Goal: Task Accomplishment & Management: Manage account settings

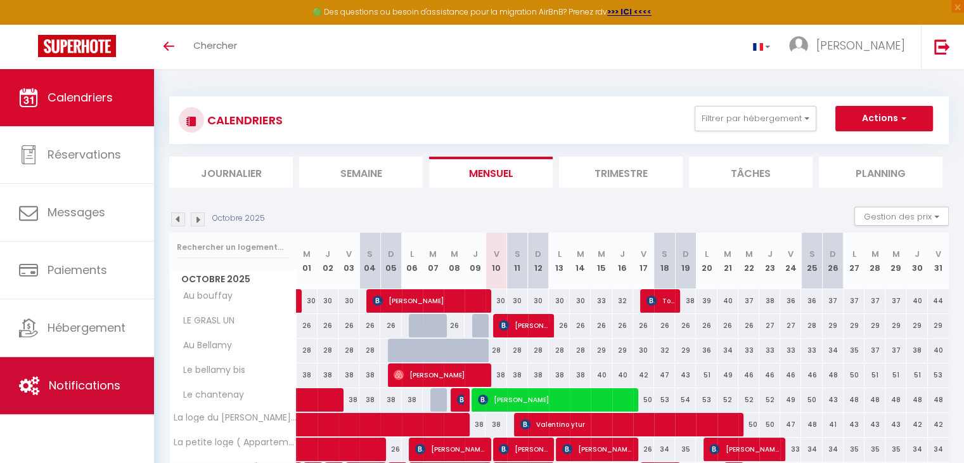
click at [74, 386] on span "Notifications" at bounding box center [85, 385] width 72 height 16
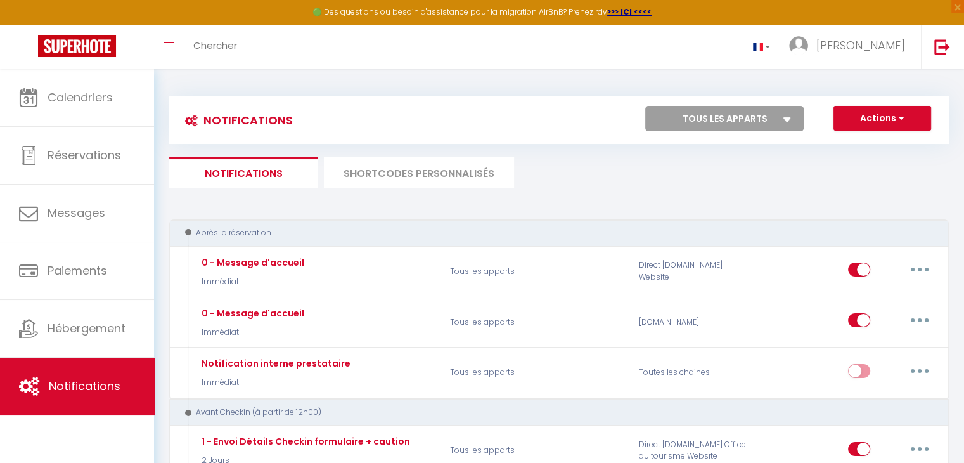
select select
checkbox input "false"
select select
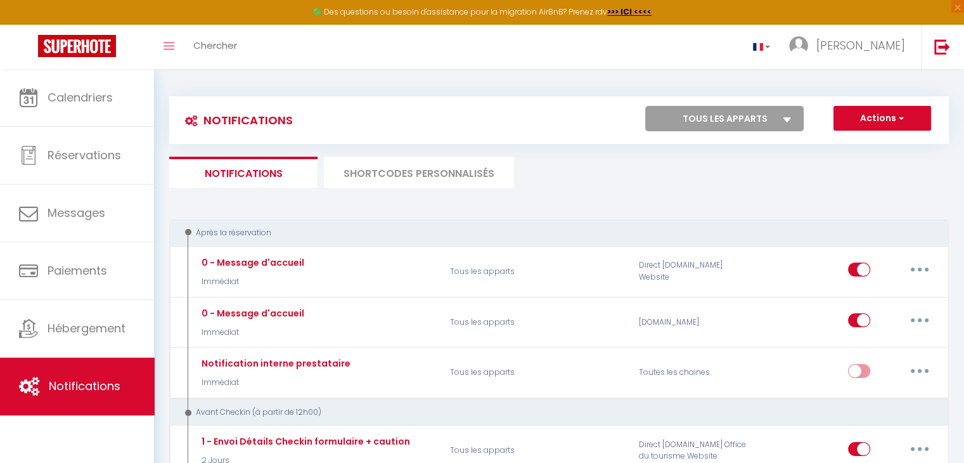
checkbox input "false"
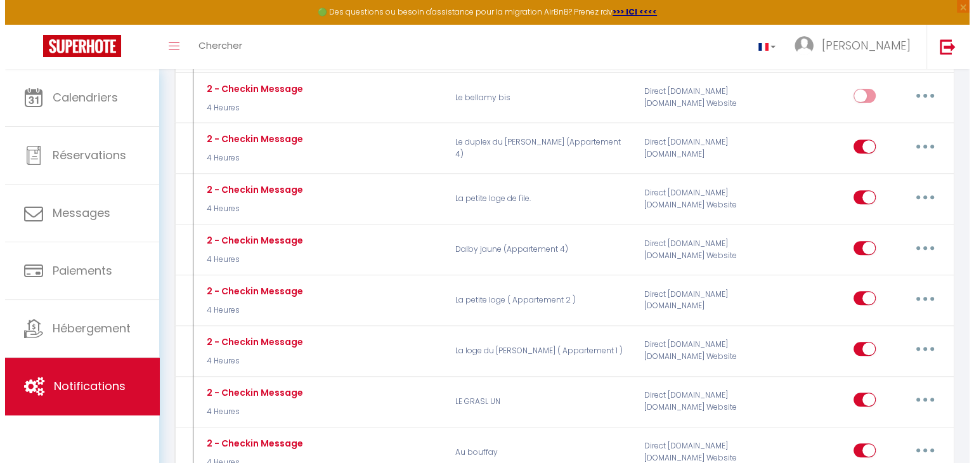
scroll to position [477, 0]
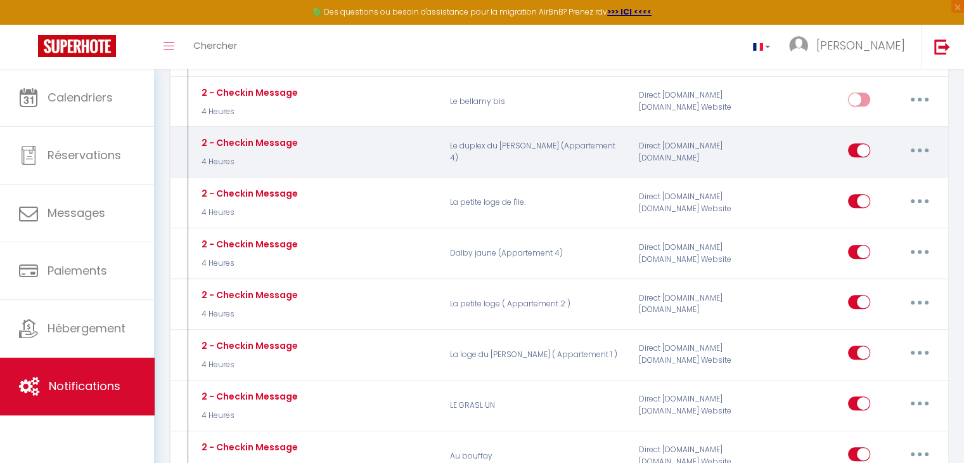
click at [929, 145] on button "button" at bounding box center [920, 150] width 36 height 20
click at [880, 169] on link "Editer" at bounding box center [887, 179] width 94 height 22
type input "2 - Checkin Message"
select select "3"
select select "4 Heures"
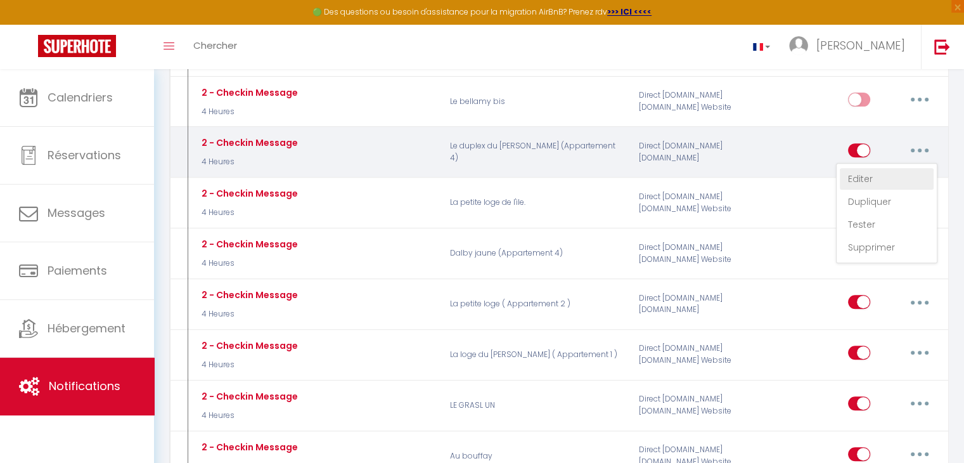
select select "if_deposit_is_paid"
checkbox input "true"
checkbox input "false"
radio input "true"
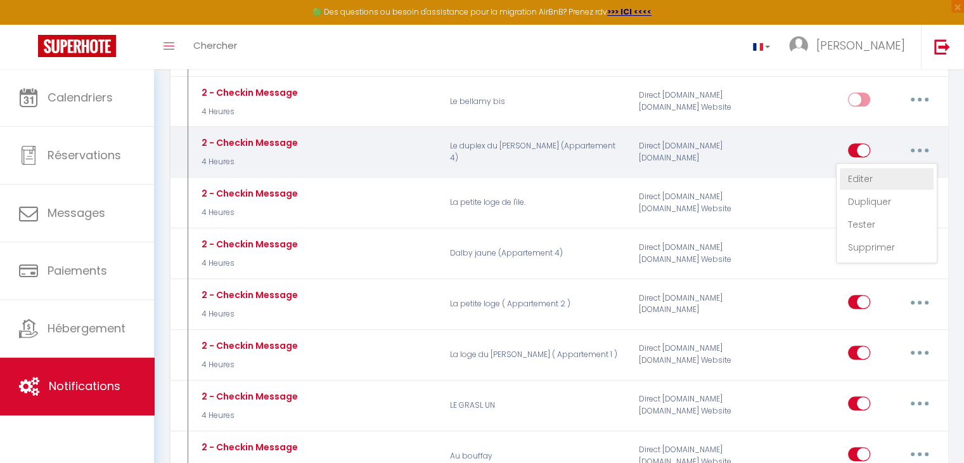
type input "Procédure pour le checkin - [RENTAL:NAME]"
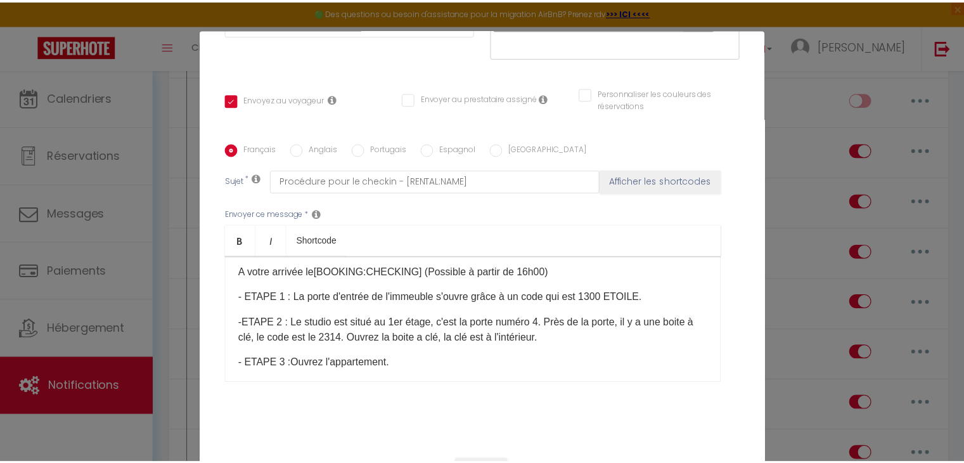
scroll to position [58, 0]
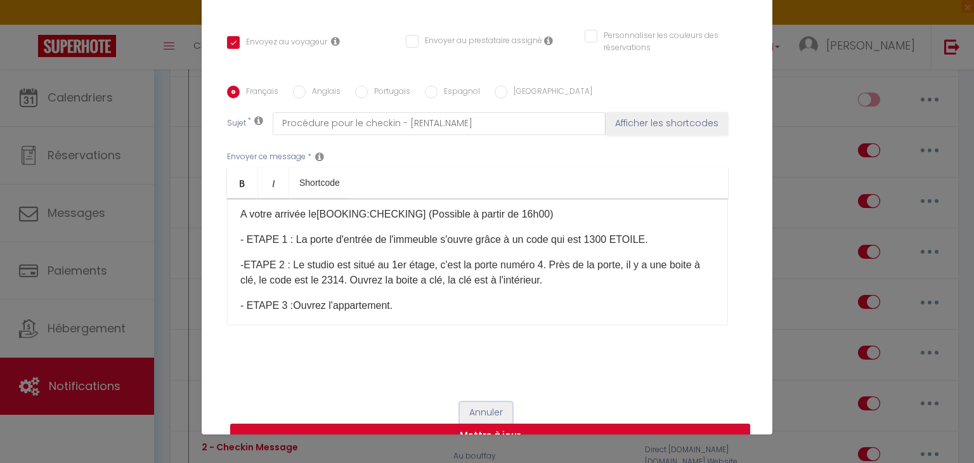
click at [477, 407] on button "Annuler" at bounding box center [486, 413] width 53 height 22
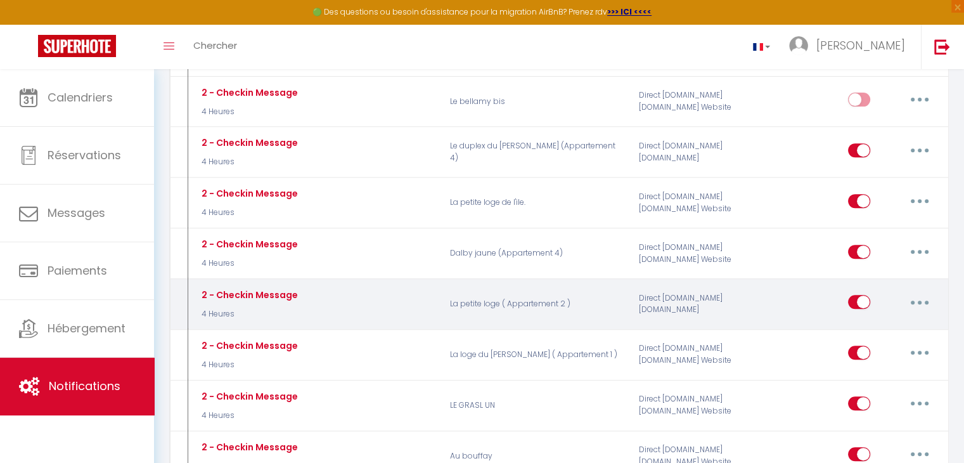
click at [923, 293] on button "button" at bounding box center [920, 302] width 36 height 20
click at [881, 320] on link "Editer" at bounding box center [887, 331] width 94 height 22
checkbox input "true"
checkbox input "false"
checkbox input "true"
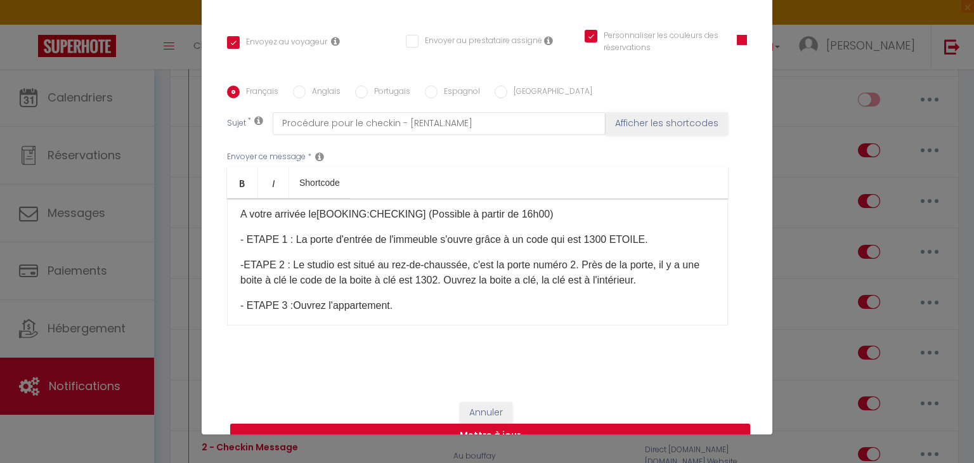
click at [451, 281] on p "-ETAPE 2 : Le studio est situé au rez-de-chaussée, c'est la porte numéro 2. Prè…" at bounding box center [477, 272] width 474 height 30
click at [475, 430] on button "Mettre à jour" at bounding box center [490, 435] width 520 height 24
checkbox input "true"
checkbox input "false"
checkbox input "true"
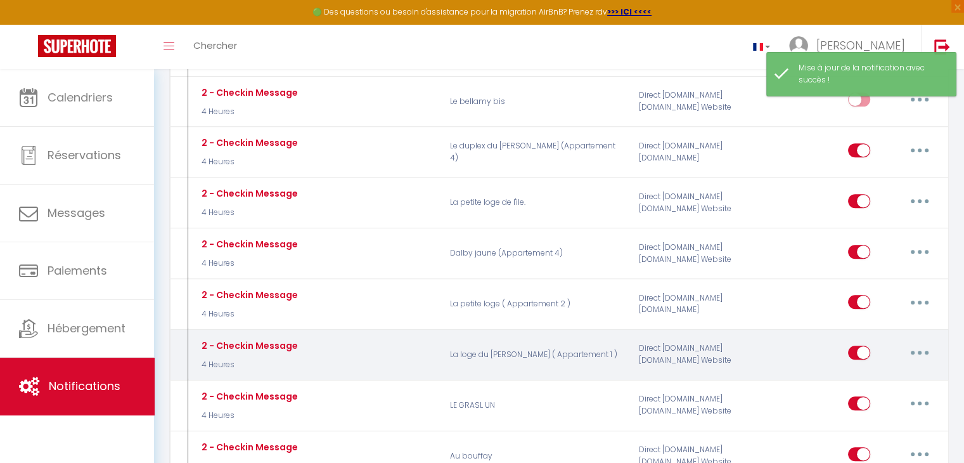
click at [918, 351] on icon "button" at bounding box center [920, 353] width 4 height 4
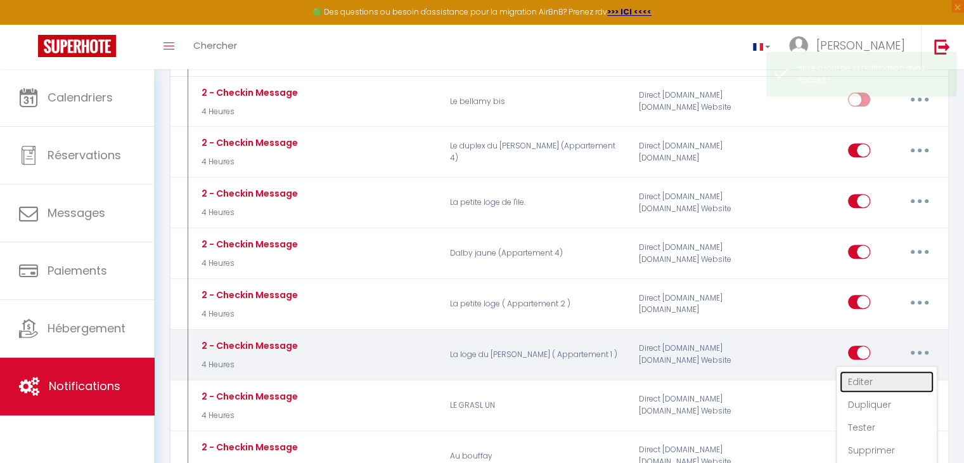
click at [847, 378] on link "Editer" at bounding box center [887, 382] width 94 height 22
type input "2 - Checkin Message"
select select "3"
select select "4 Heures"
select select "if_deposit_is_paid"
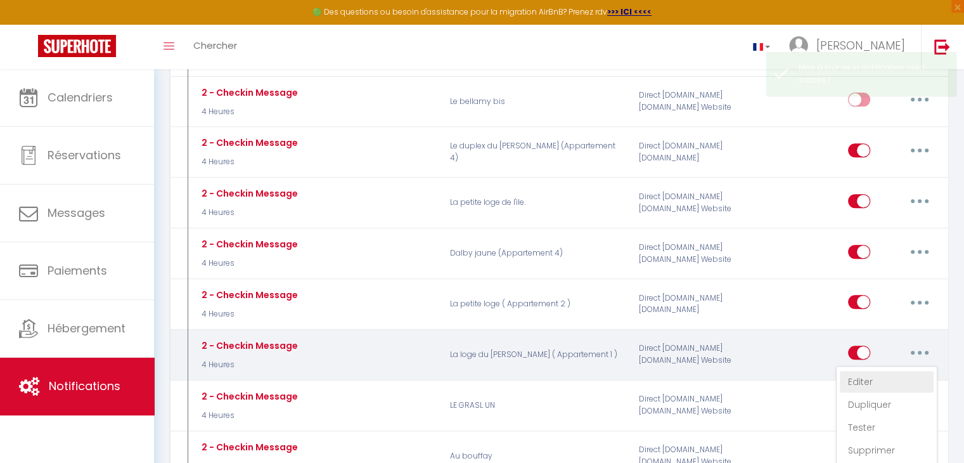
checkbox input "true"
checkbox input "false"
checkbox input "true"
radio input "true"
type input "Procédure pour le checkin - [RENTAL:NAME]"
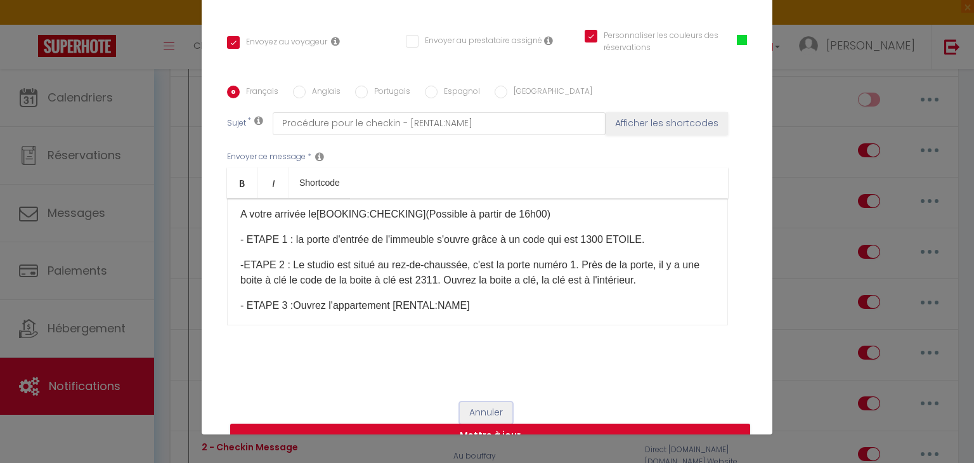
click at [491, 404] on button "Annuler" at bounding box center [486, 413] width 53 height 22
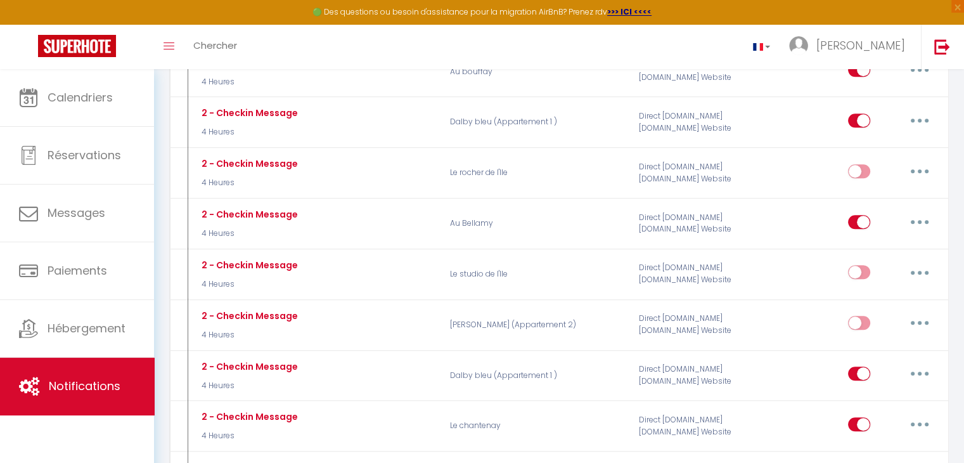
scroll to position [966, 0]
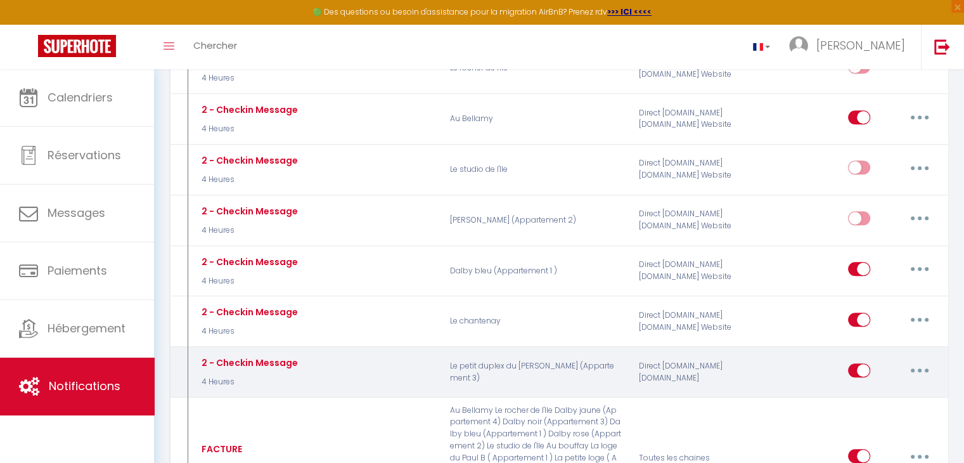
click at [925, 360] on button "button" at bounding box center [920, 370] width 36 height 20
click at [870, 391] on link "Editer" at bounding box center [887, 399] width 94 height 22
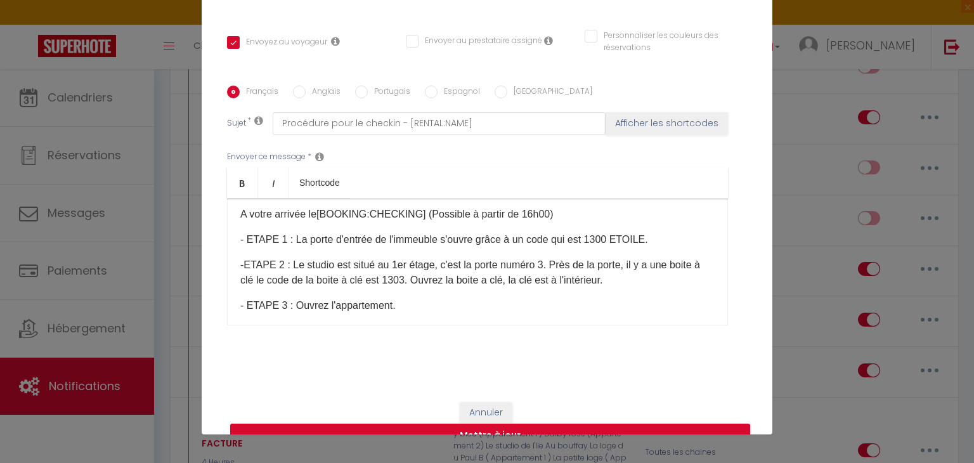
click at [433, 278] on p "-ETAPE 2 : Le studio est situé au 1er étage, c'est la porte numéro 3. Près de l…" at bounding box center [477, 272] width 474 height 30
click at [433, 427] on button "Mettre à jour" at bounding box center [490, 435] width 520 height 24
checkbox input "true"
checkbox input "false"
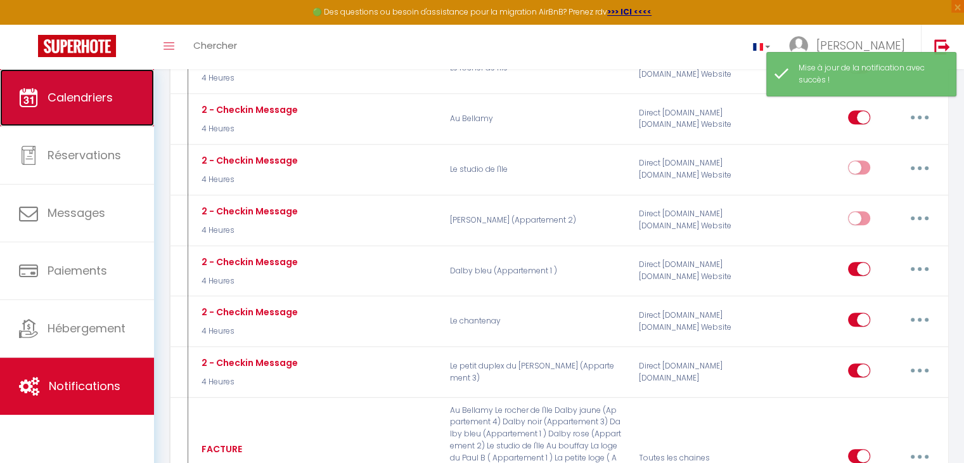
click at [79, 94] on span "Calendriers" at bounding box center [80, 97] width 65 height 16
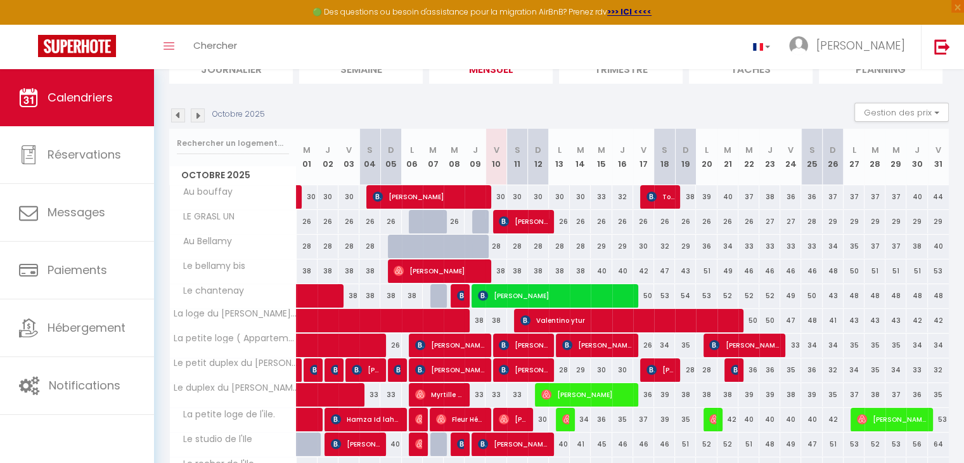
scroll to position [108, 0]
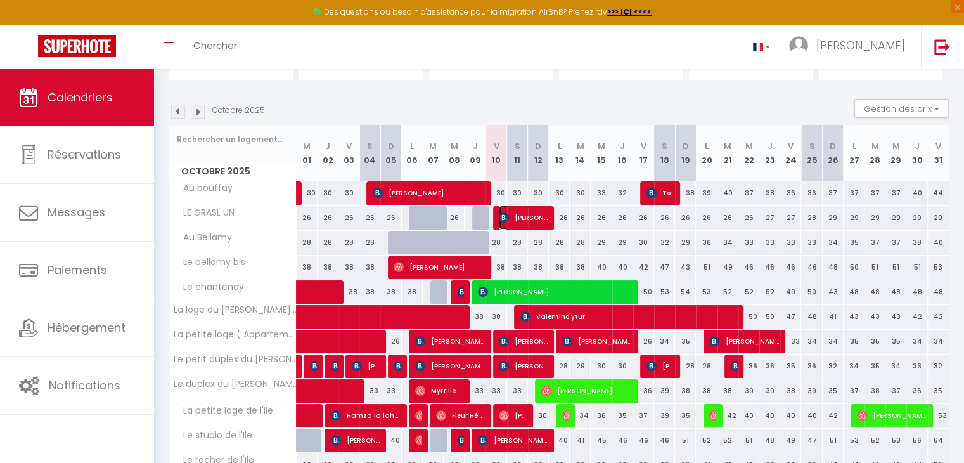
click at [517, 217] on span "[PERSON_NAME]" at bounding box center [523, 217] width 49 height 24
select select "OK"
select select "0"
select select "1"
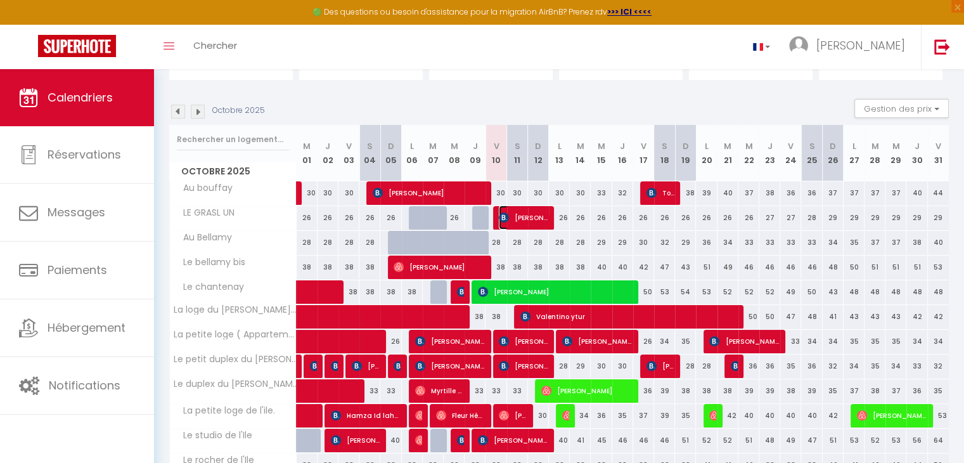
select select "1"
select select
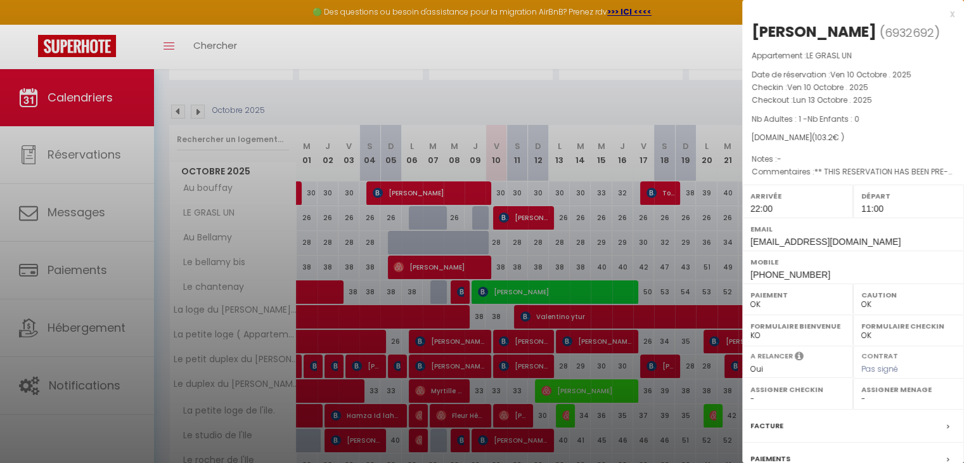
click at [943, 13] on div "x" at bounding box center [848, 13] width 212 height 15
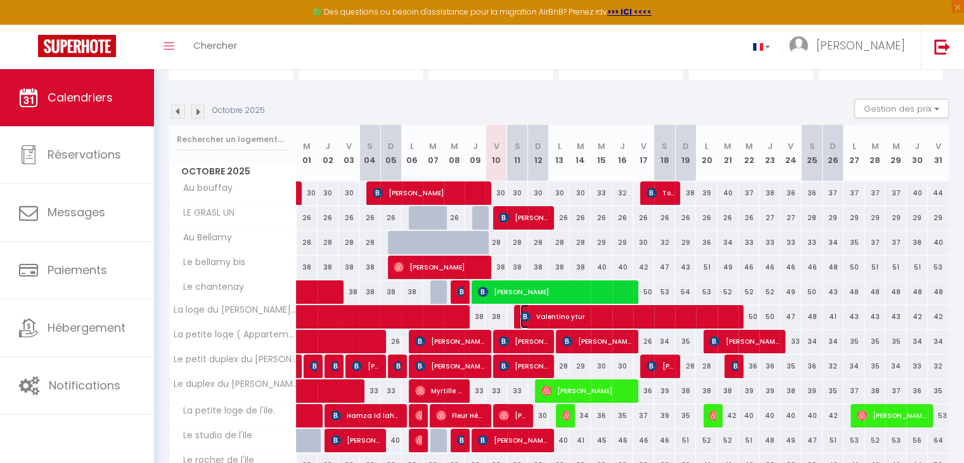
click at [538, 309] on span "Valentino ytur" at bounding box center [628, 316] width 216 height 24
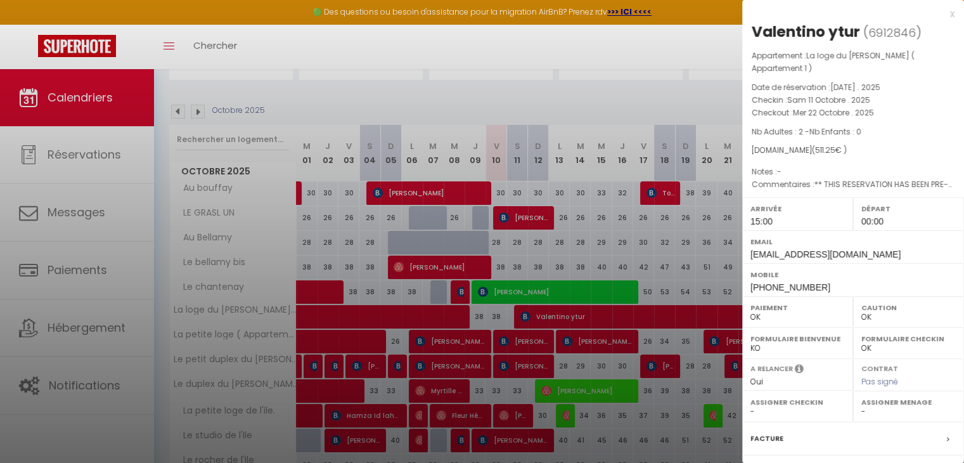
click at [943, 13] on div "x" at bounding box center [848, 13] width 212 height 15
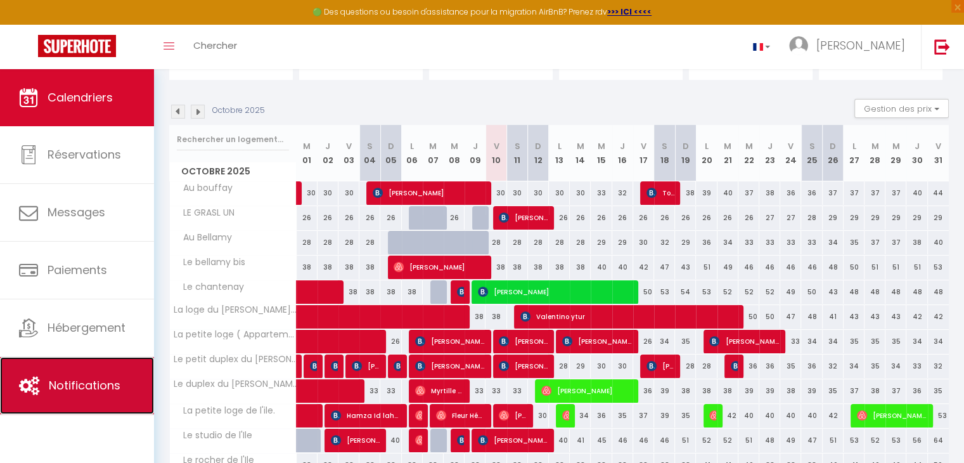
click at [43, 366] on link "Notifications" at bounding box center [77, 385] width 154 height 57
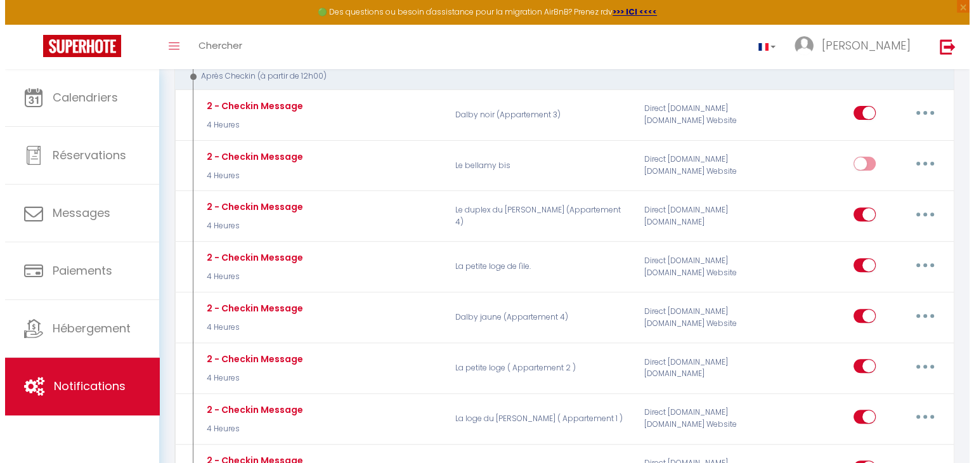
scroll to position [485, 0]
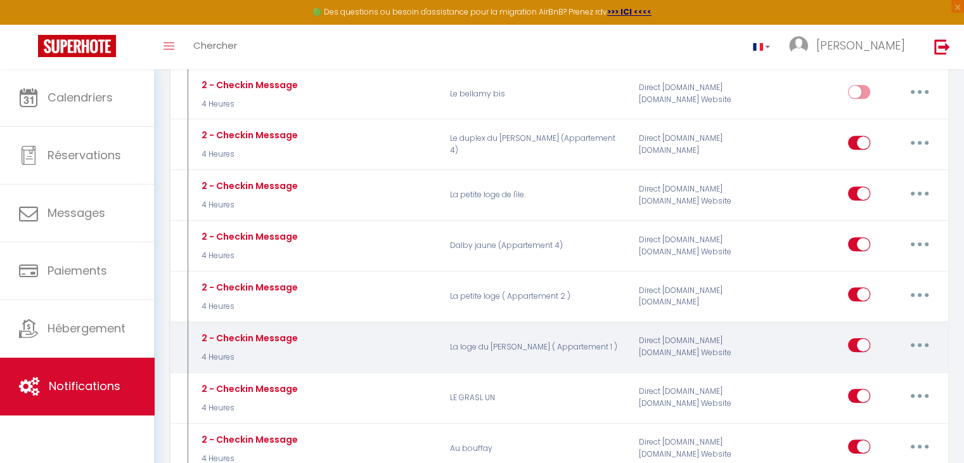
click at [918, 343] on icon "button" at bounding box center [920, 345] width 4 height 4
click at [863, 364] on link "Editer" at bounding box center [887, 374] width 94 height 22
type input "2 - Checkin Message"
select select "3"
select select "4 Heures"
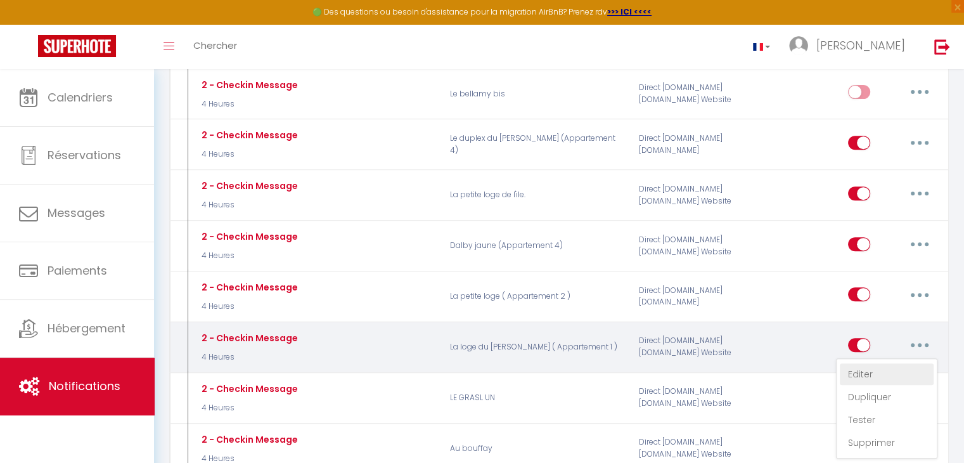
select select "if_deposit_is_paid"
checkbox input "true"
checkbox input "false"
checkbox input "true"
radio input "true"
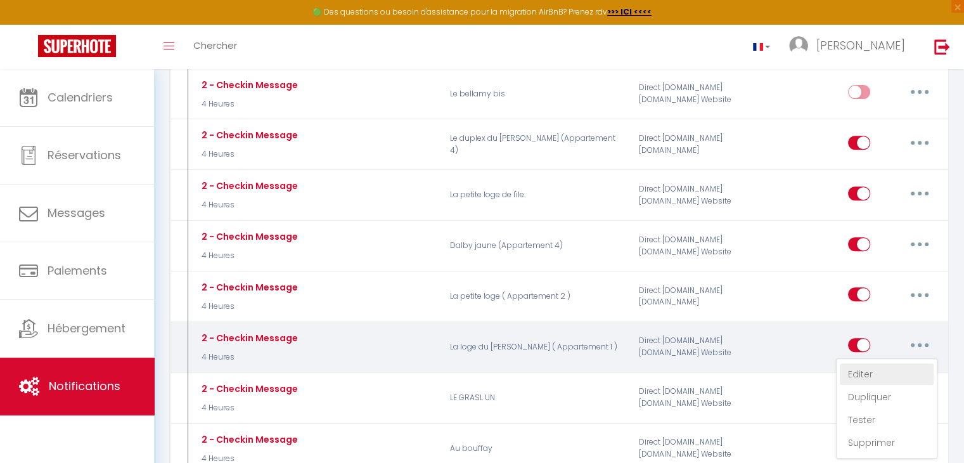
type input "Procédure pour le checkin - [RENTAL:NAME]"
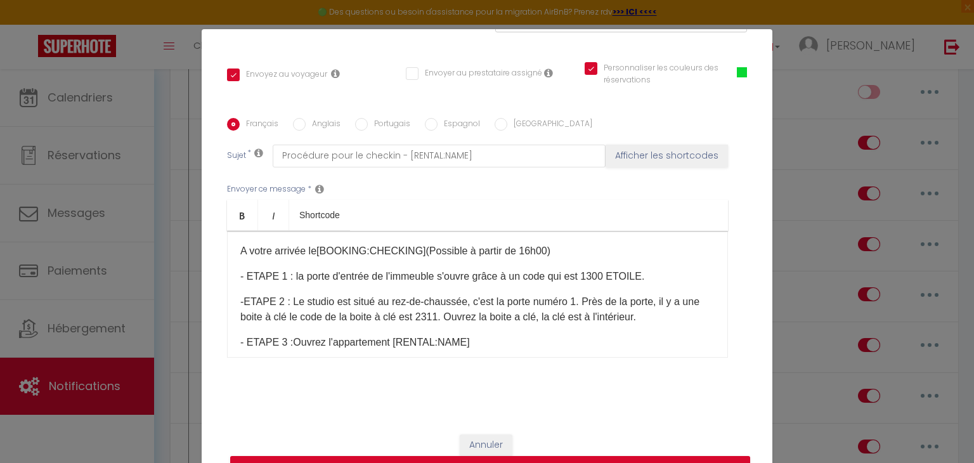
scroll to position [205, 0]
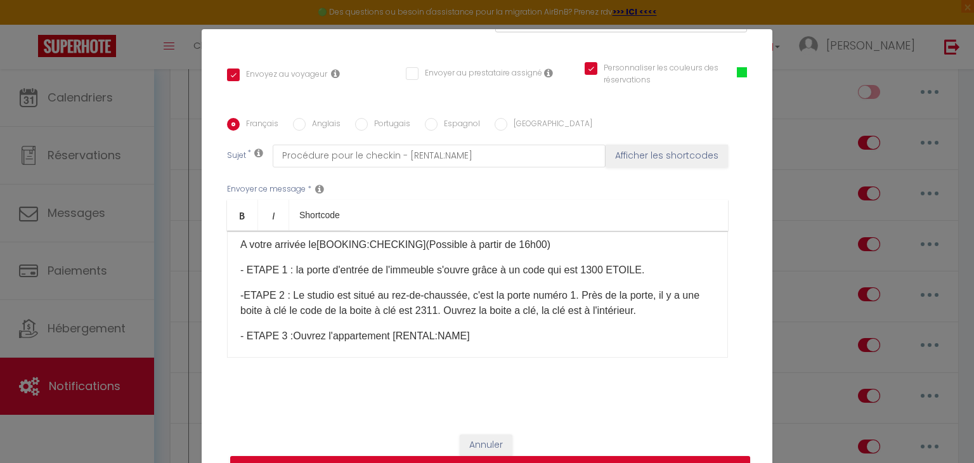
click at [579, 294] on p "-ETAPE 2 : Le studio est situé au rez-de-chaussée, c'est la porte numéro 1. Prè…" at bounding box center [477, 303] width 474 height 30
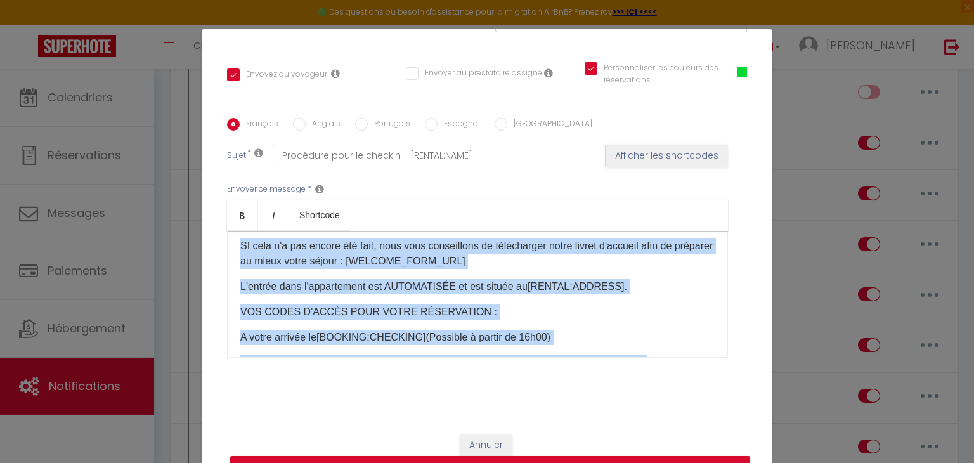
scroll to position [0, 0]
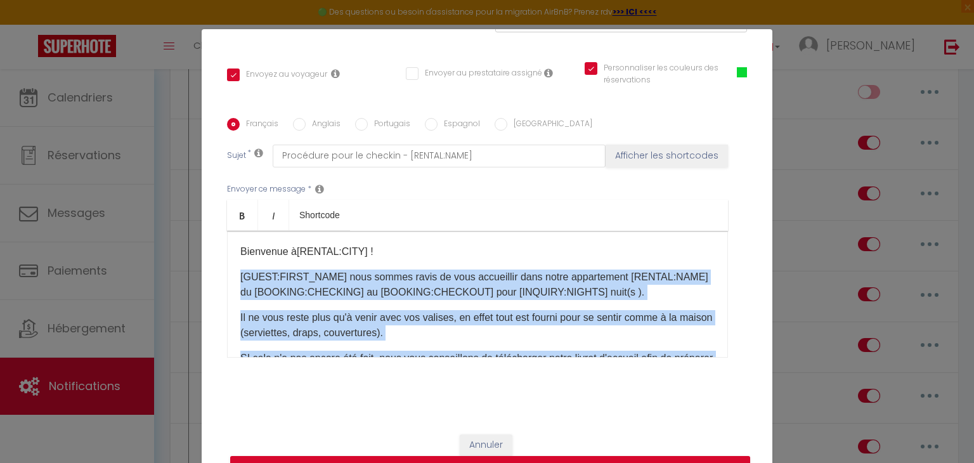
drag, startPoint x: 386, startPoint y: 340, endPoint x: 416, endPoint y: 198, distance: 145.2
click at [416, 198] on div "Envoyer ce message * Bold Italic Shortcode Rich text editor Bienvenue à [RENTAL…" at bounding box center [487, 270] width 520 height 206
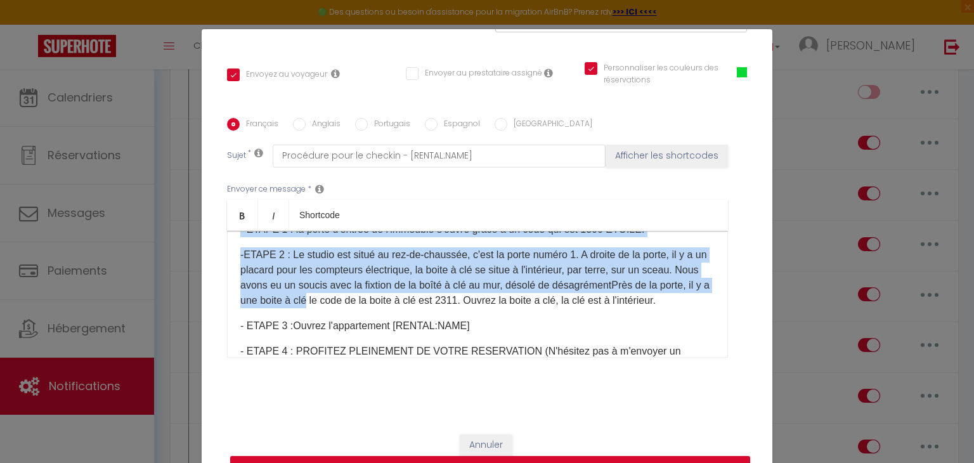
scroll to position [254, 0]
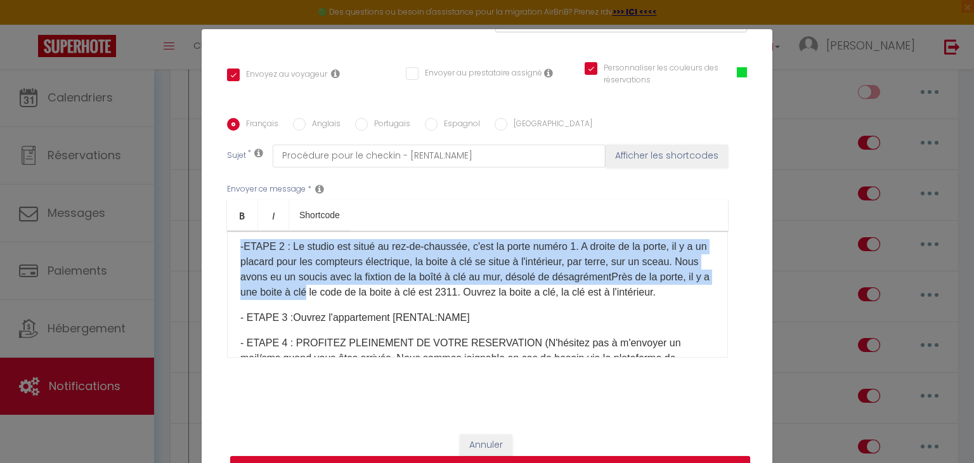
click at [383, 294] on p "-ETAPE 2 : Le studio est situé au rez-de-chaussée, c'est la porte numéro 1. A d…" at bounding box center [477, 269] width 474 height 61
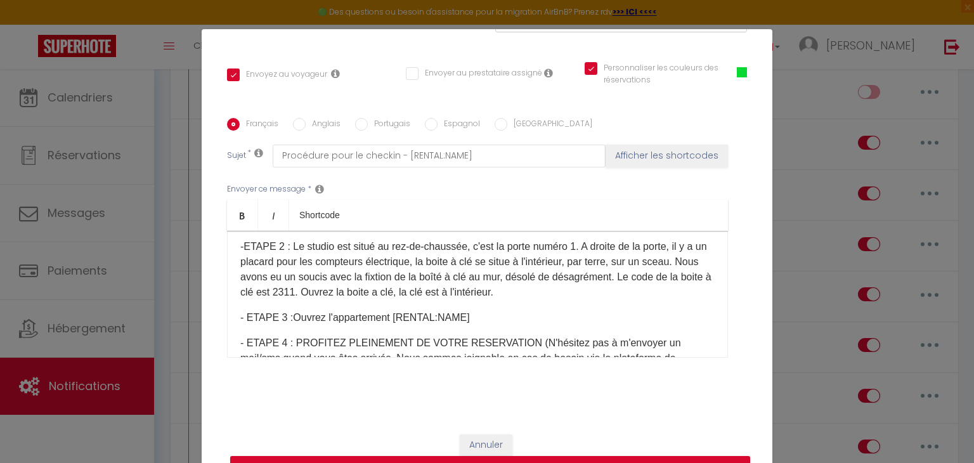
click at [427, 276] on p "-ETAPE 2 : Le studio est situé au rez-de-chaussée, c'est la porte numéro 1. A d…" at bounding box center [477, 269] width 474 height 61
click at [664, 244] on p "-ETAPE 2 : Le studio est situé au rez-de-chaussée, c'est la porte numéro 1. A d…" at bounding box center [477, 269] width 474 height 61
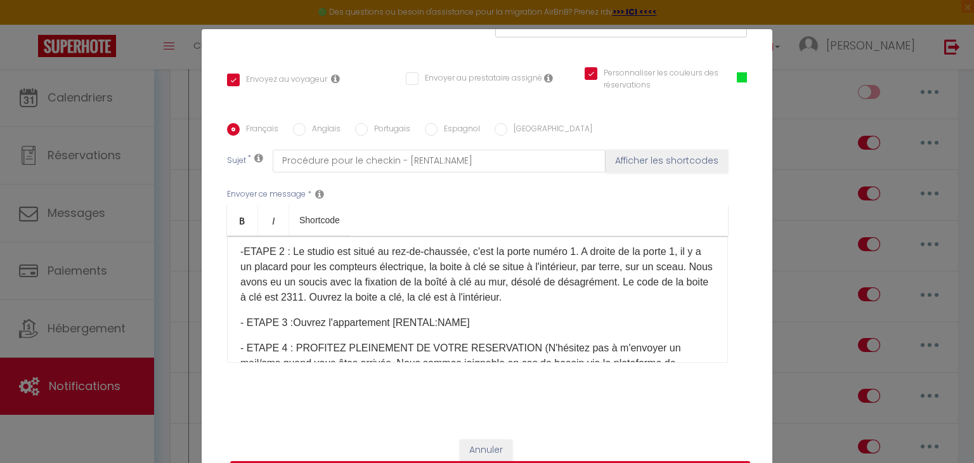
scroll to position [262, 0]
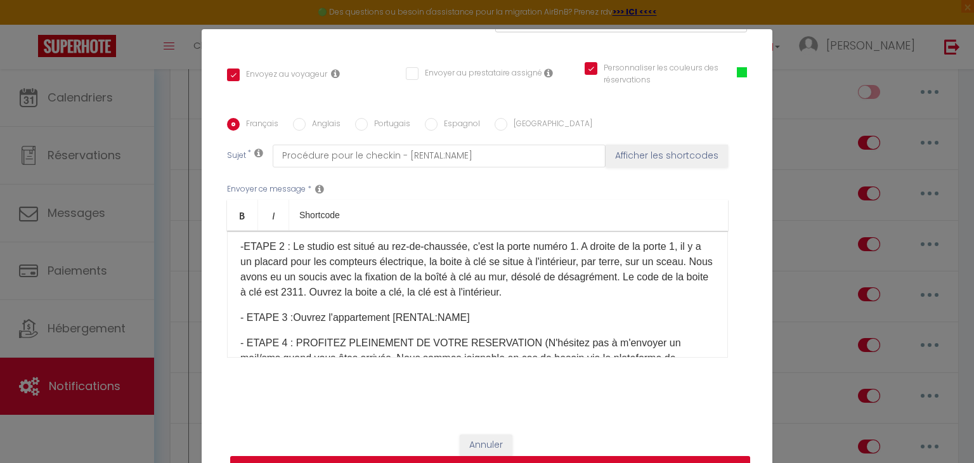
click at [654, 458] on button "Mettre à jour" at bounding box center [490, 468] width 520 height 24
checkbox input "true"
checkbox input "false"
checkbox input "true"
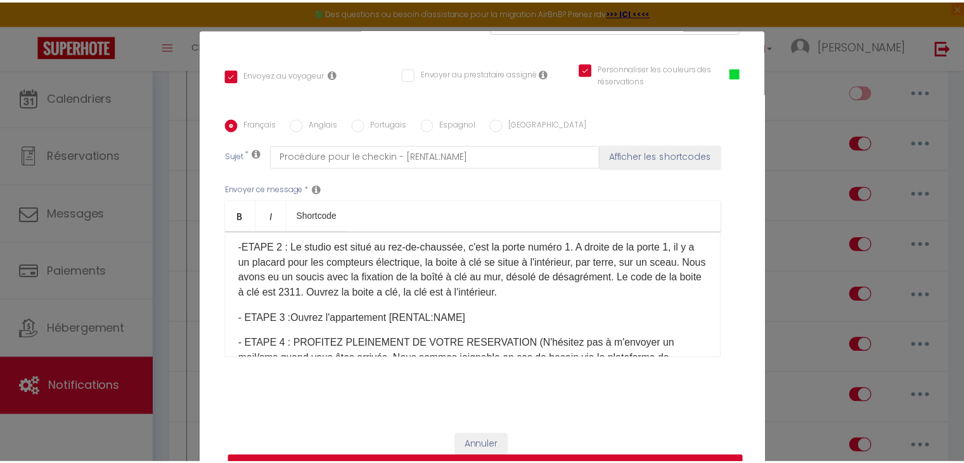
scroll to position [249, 0]
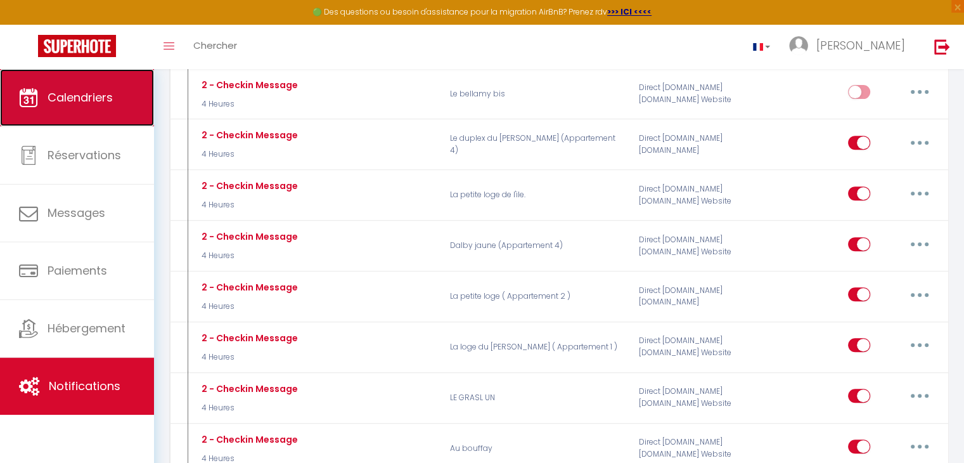
click at [100, 82] on link "Calendriers" at bounding box center [77, 97] width 154 height 57
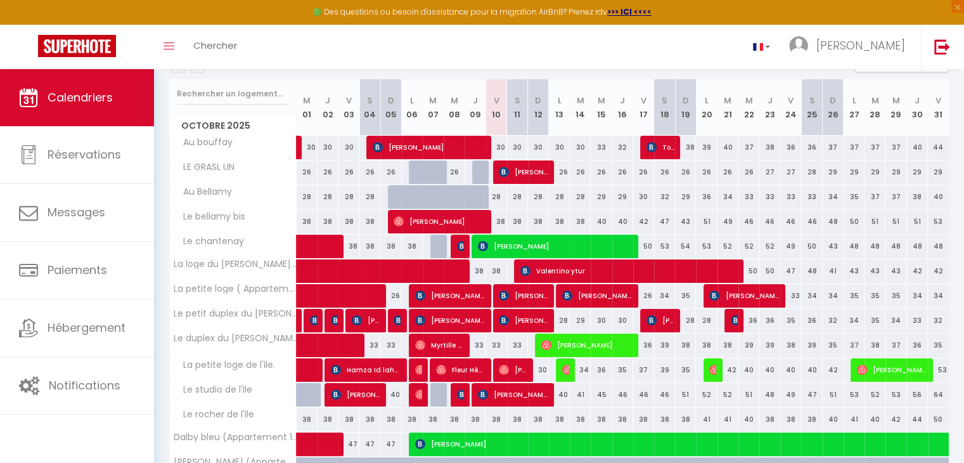
scroll to position [156, 0]
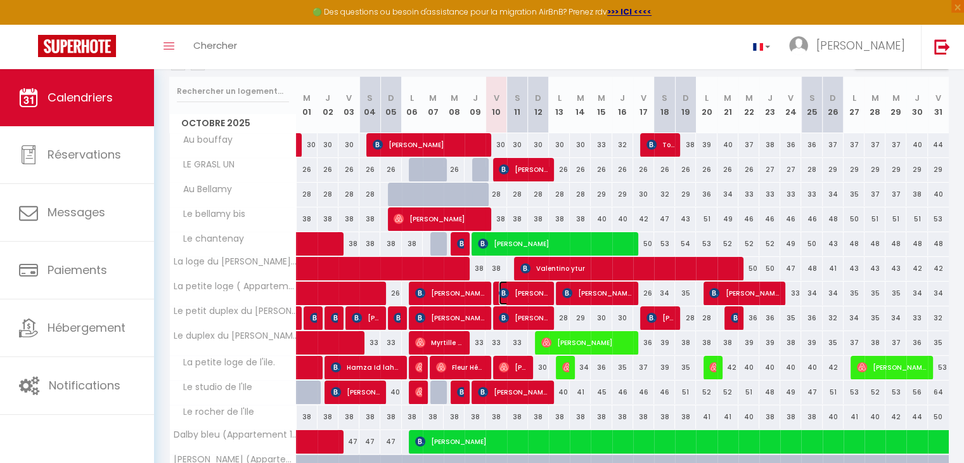
click at [517, 290] on span "[PERSON_NAME]" at bounding box center [523, 293] width 49 height 24
select select "OK"
select select "KO"
select select "0"
select select "1"
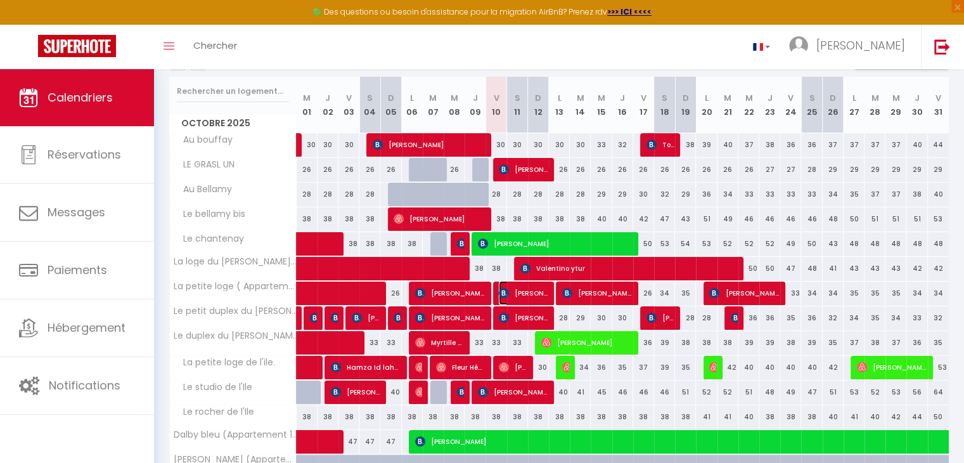
select select "1"
select select
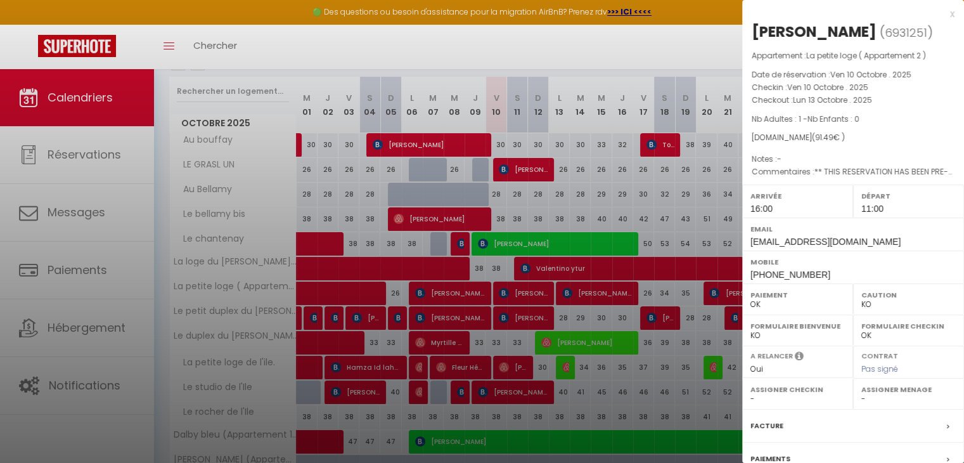
click at [574, 285] on div at bounding box center [482, 231] width 964 height 463
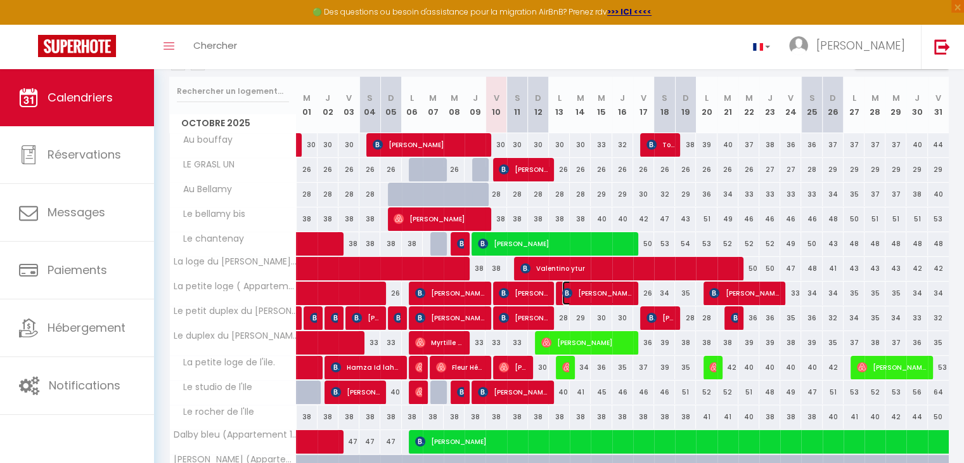
click at [578, 289] on span "[PERSON_NAME]" at bounding box center [597, 293] width 70 height 24
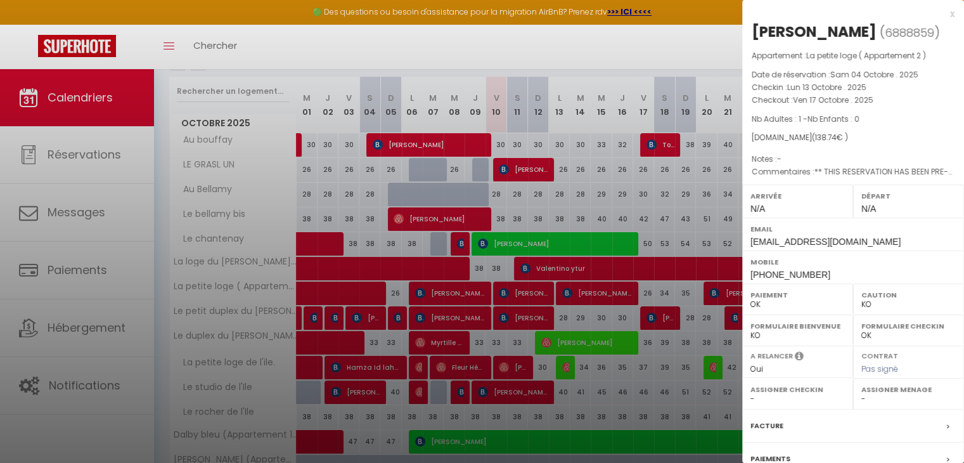
click at [578, 289] on div at bounding box center [482, 231] width 964 height 463
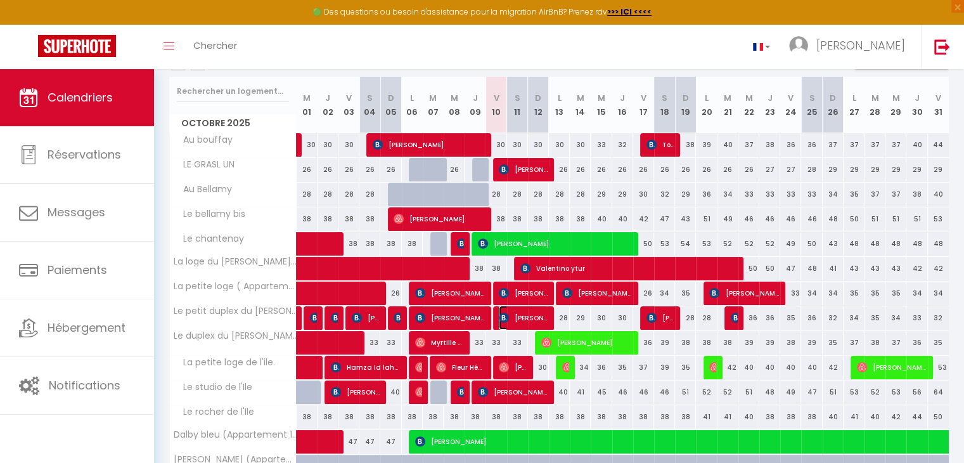
click at [530, 317] on span "[PERSON_NAME]" at bounding box center [523, 318] width 49 height 24
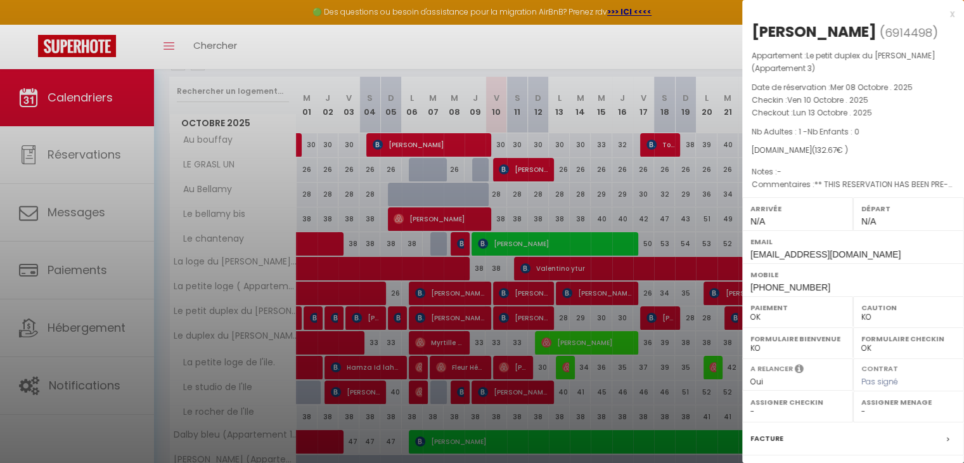
click at [530, 317] on div at bounding box center [482, 231] width 964 height 463
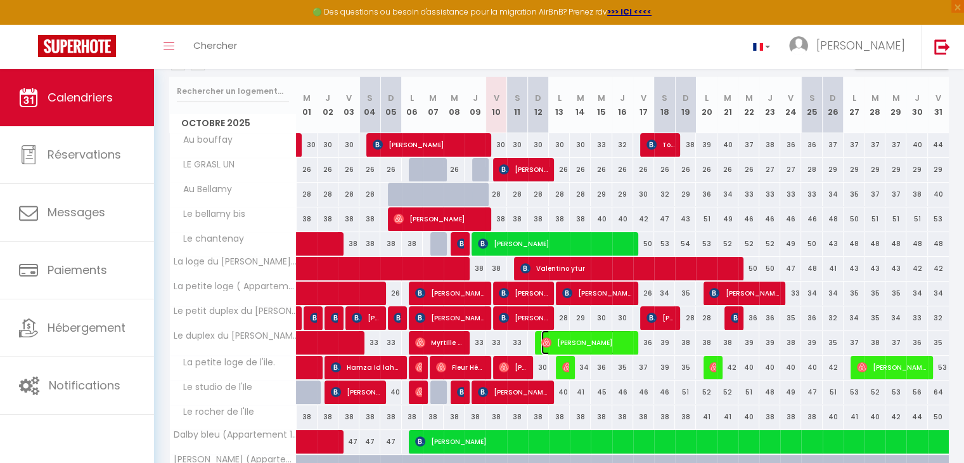
click at [557, 337] on span "[PERSON_NAME]" at bounding box center [586, 342] width 91 height 24
select select "OK"
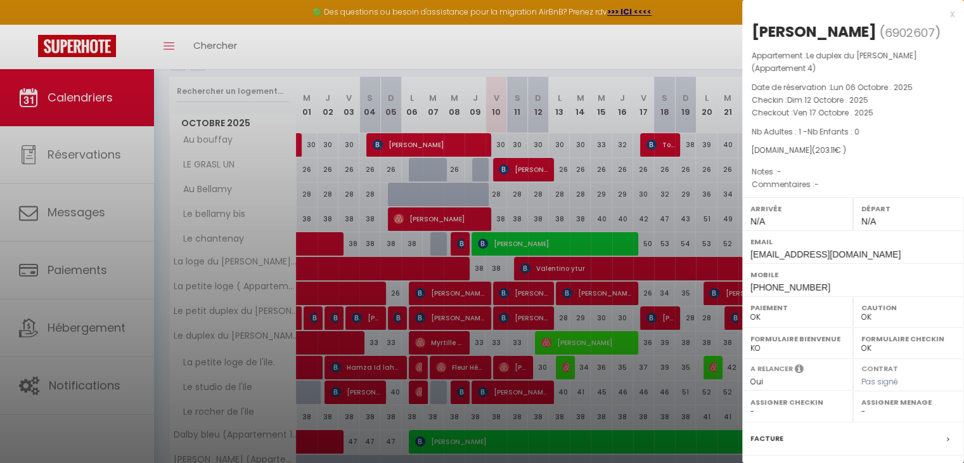
click at [557, 337] on div at bounding box center [482, 231] width 964 height 463
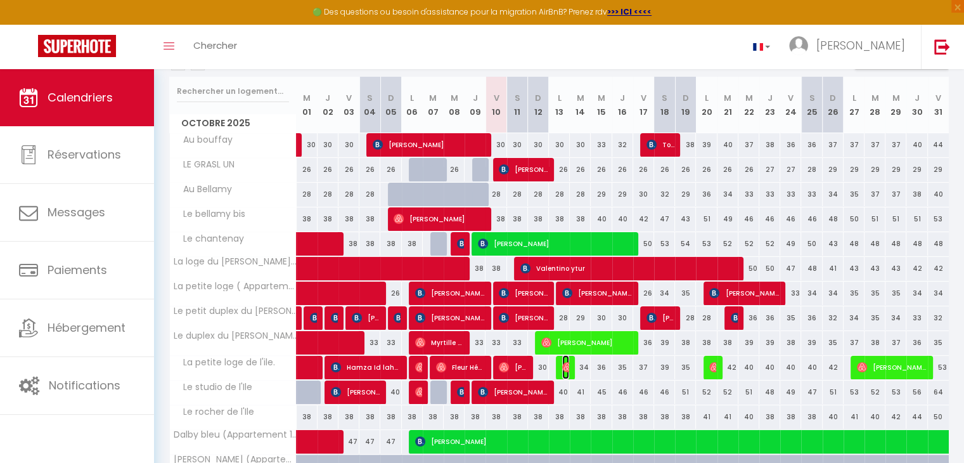
click at [565, 362] on img at bounding box center [567, 367] width 10 height 10
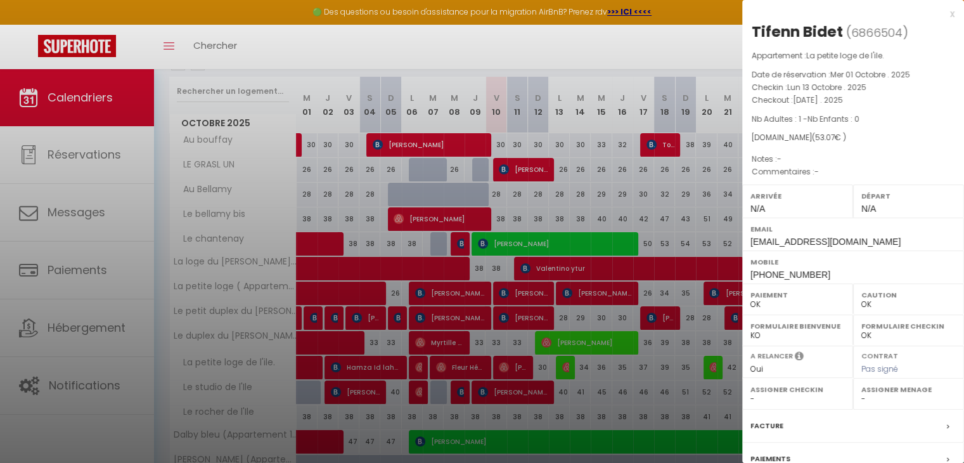
click at [565, 361] on div at bounding box center [482, 231] width 964 height 463
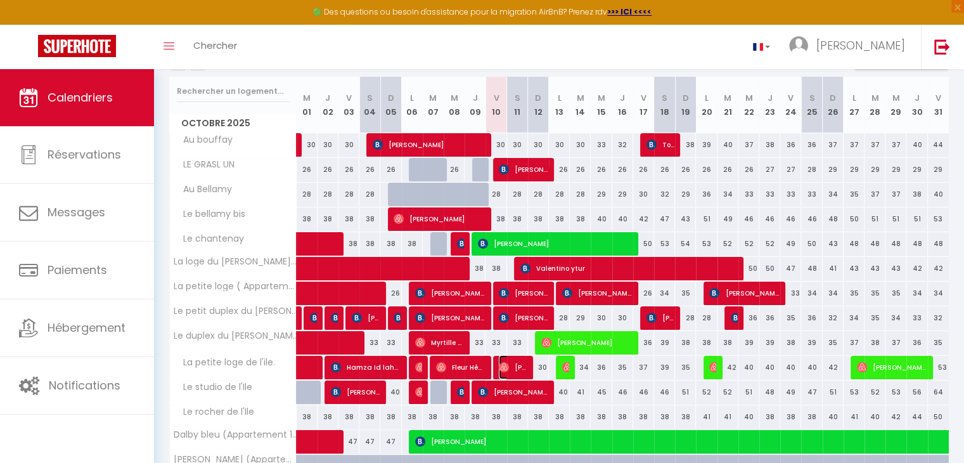
click at [515, 368] on span "[PERSON_NAME]" at bounding box center [513, 367] width 28 height 24
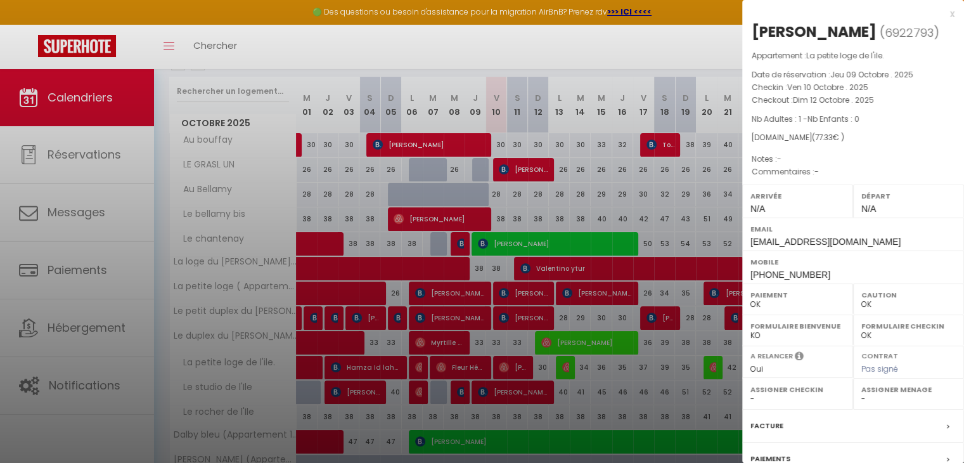
click at [515, 368] on div at bounding box center [482, 231] width 964 height 463
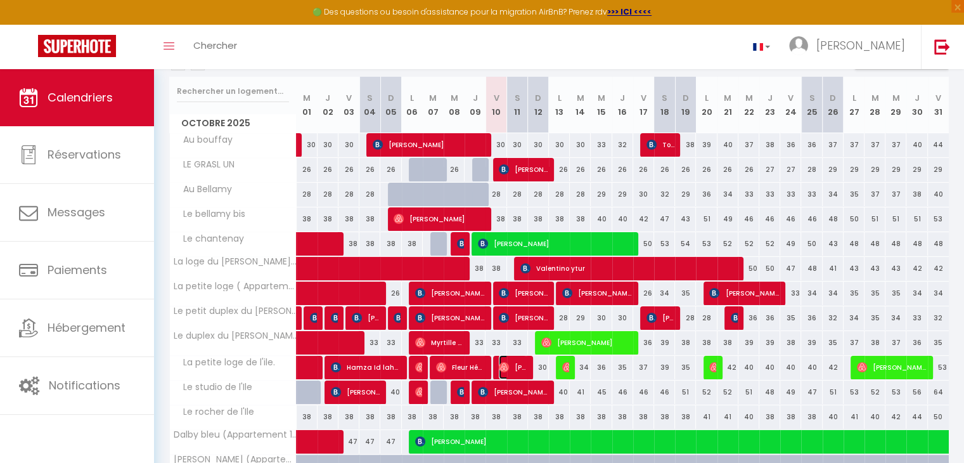
click at [515, 368] on span "[PERSON_NAME]" at bounding box center [513, 367] width 28 height 24
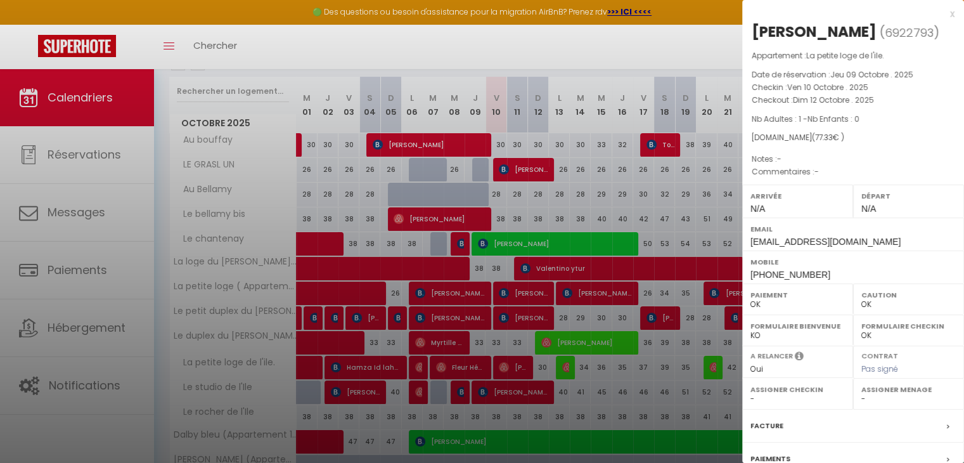
click at [515, 368] on div at bounding box center [482, 231] width 964 height 463
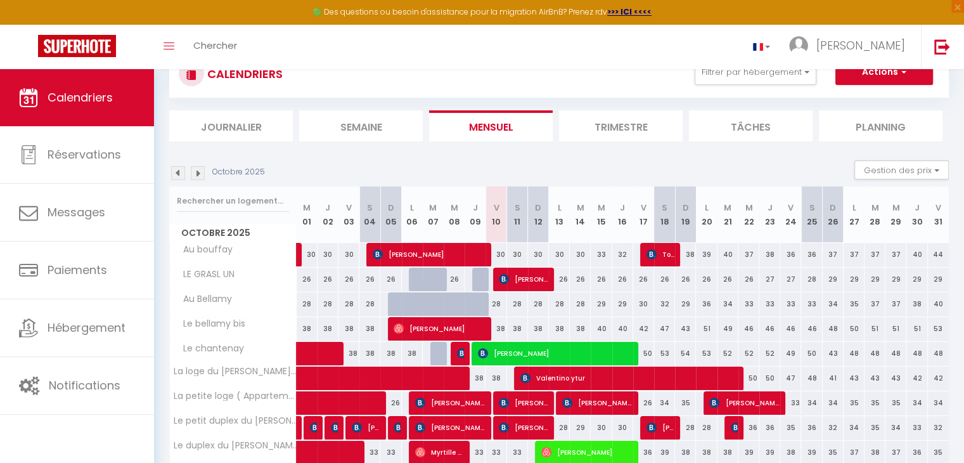
scroll to position [46, 0]
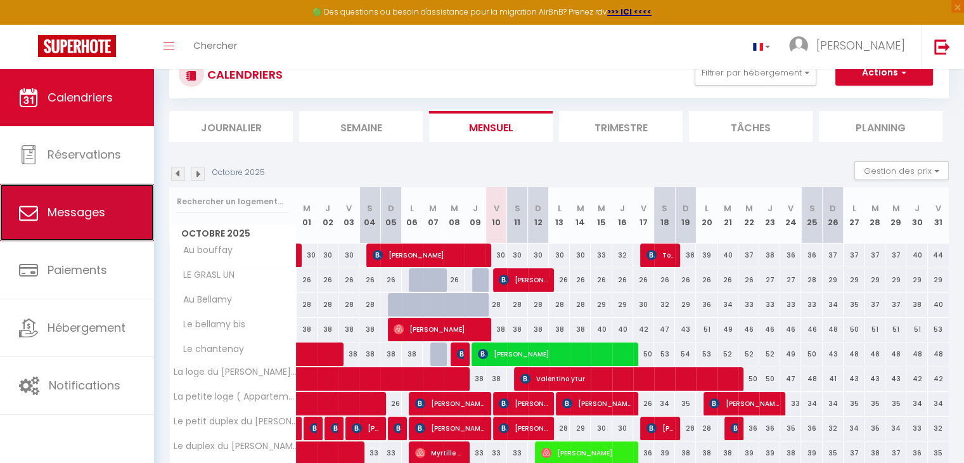
click at [130, 221] on link "Messages" at bounding box center [77, 212] width 154 height 57
select select "message"
